Goal: Task Accomplishment & Management: Use online tool/utility

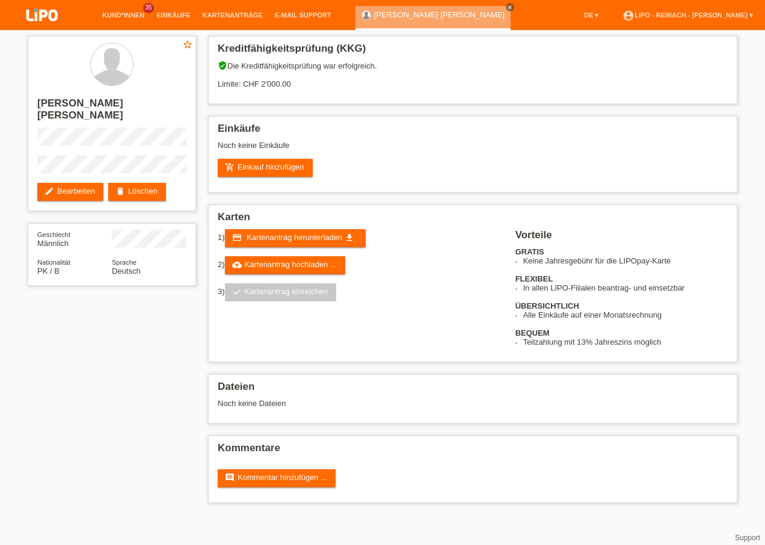
click at [124, 19] on li "Kund*innen 35" at bounding box center [123, 15] width 54 height 31
click at [124, 17] on link "Kund*innen" at bounding box center [123, 14] width 54 height 7
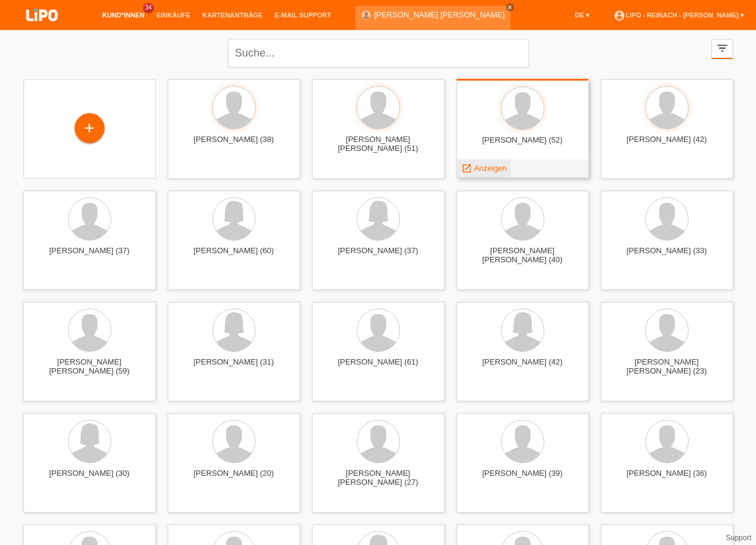
click at [476, 170] on span "Anzeigen" at bounding box center [490, 168] width 32 height 9
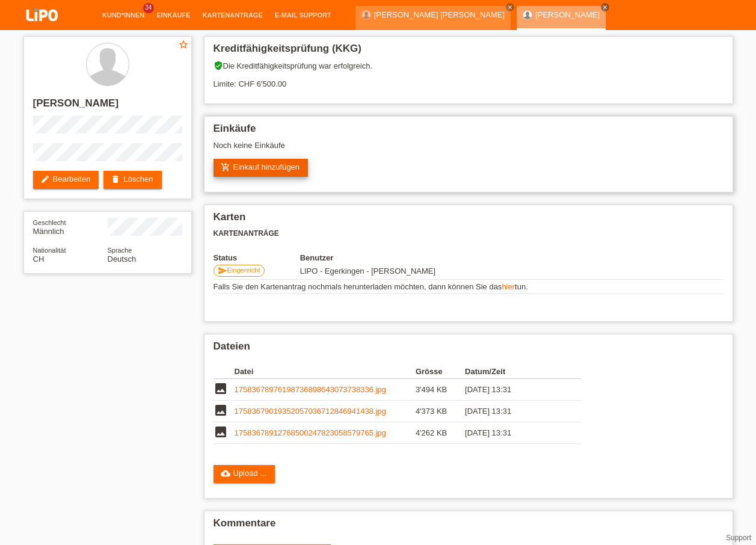
click at [280, 171] on link "add_shopping_cart Einkauf hinzufügen" at bounding box center [260, 168] width 95 height 18
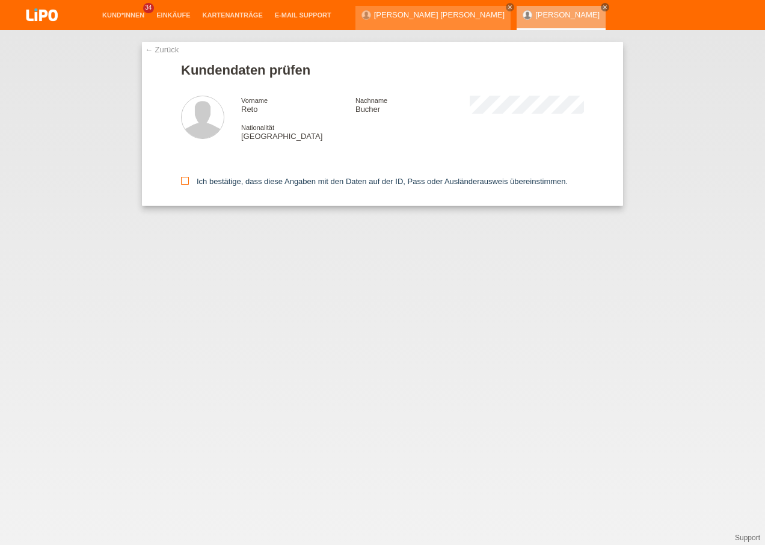
click at [185, 180] on icon at bounding box center [185, 181] width 8 height 8
click at [185, 180] on input "Ich bestätige, dass diese Angaben mit den Daten auf der ID, Pass oder Ausländer…" at bounding box center [185, 181] width 8 height 8
checkbox input "true"
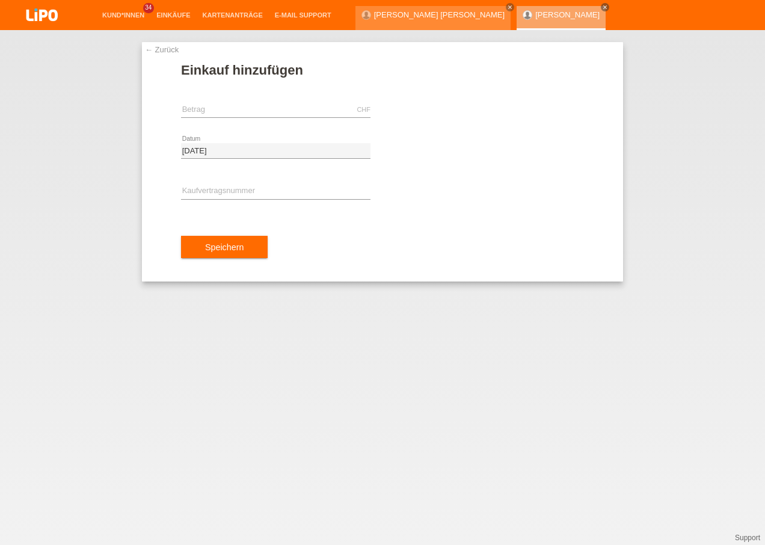
click at [287, 118] on div "CHF error Betrag" at bounding box center [275, 110] width 189 height 41
click at [291, 112] on input "text" at bounding box center [275, 109] width 189 height 15
type input "2032.20"
click at [259, 179] on div "error Kaufvertragsnummer" at bounding box center [275, 191] width 189 height 41
click at [256, 192] on input "text" at bounding box center [275, 191] width 189 height 15
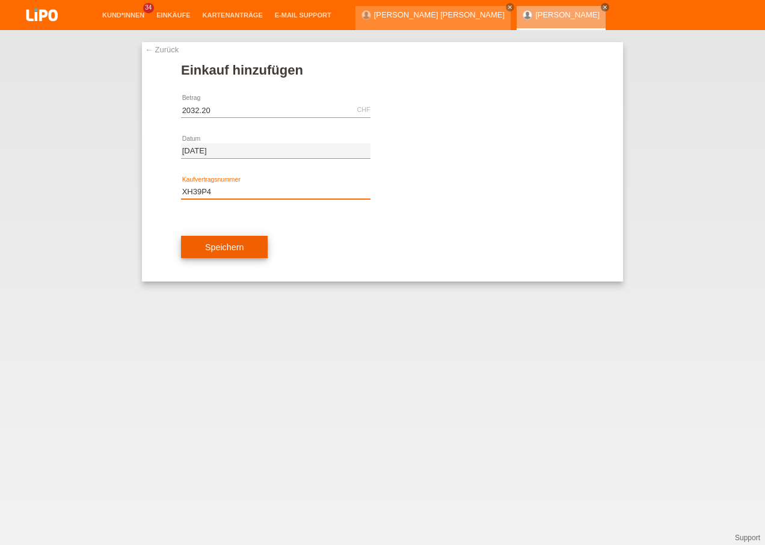
type input "XH39P4"
click at [227, 253] on button "Speichern" at bounding box center [224, 247] width 87 height 23
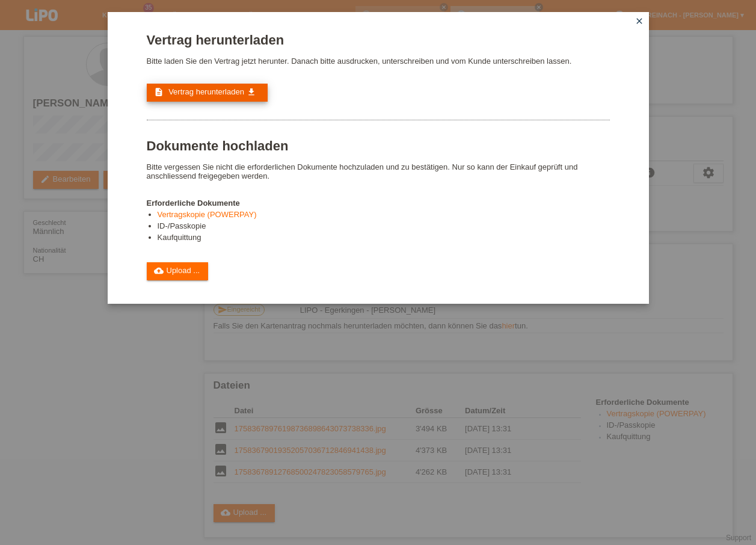
click at [170, 88] on span "Vertrag herunterladen" at bounding box center [206, 91] width 76 height 9
